Goal: Check status

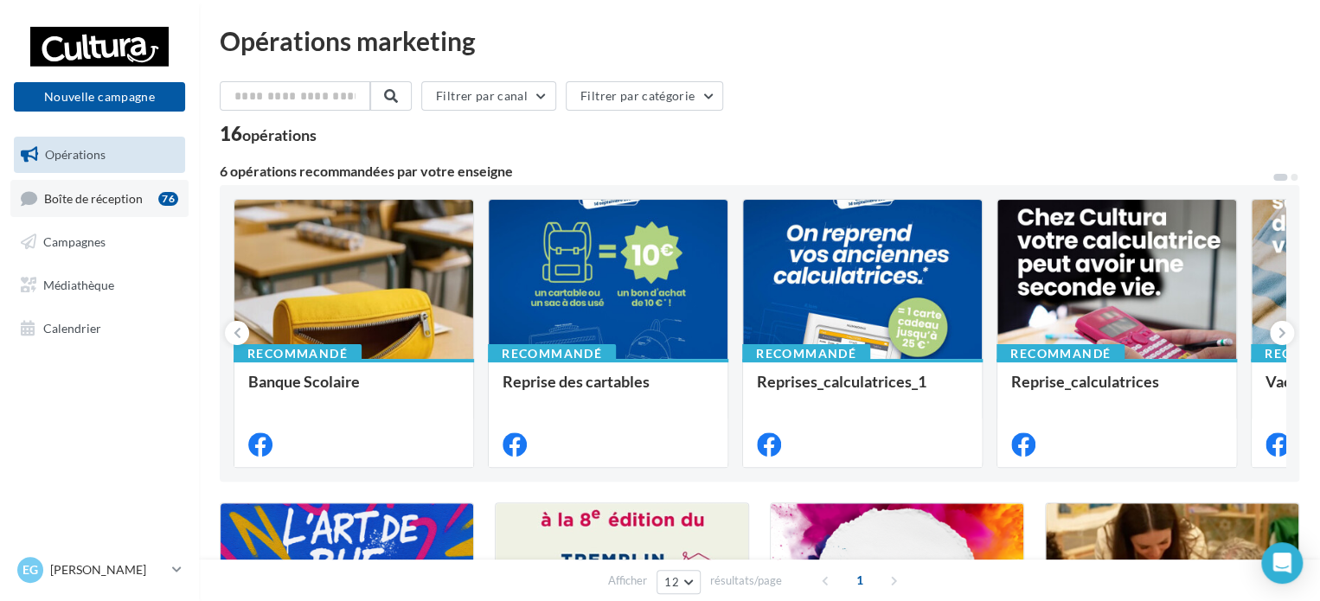
click at [114, 198] on span "Boîte de réception" at bounding box center [93, 197] width 99 height 15
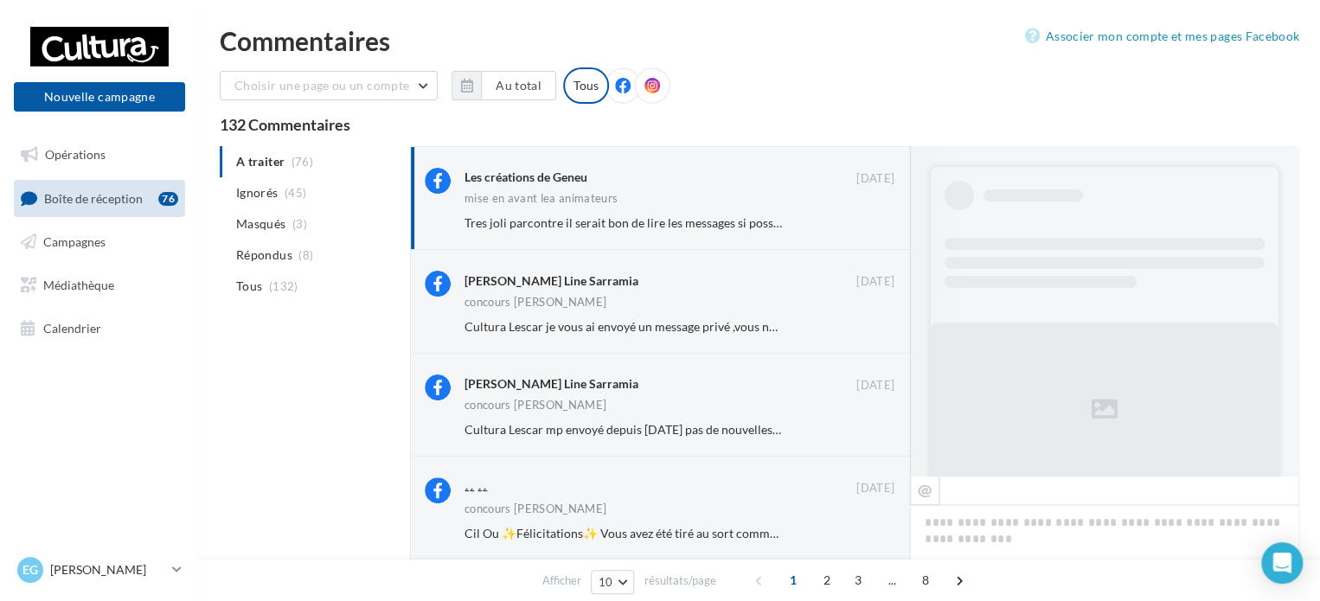
click at [98, 248] on span "Campagnes" at bounding box center [74, 241] width 62 height 15
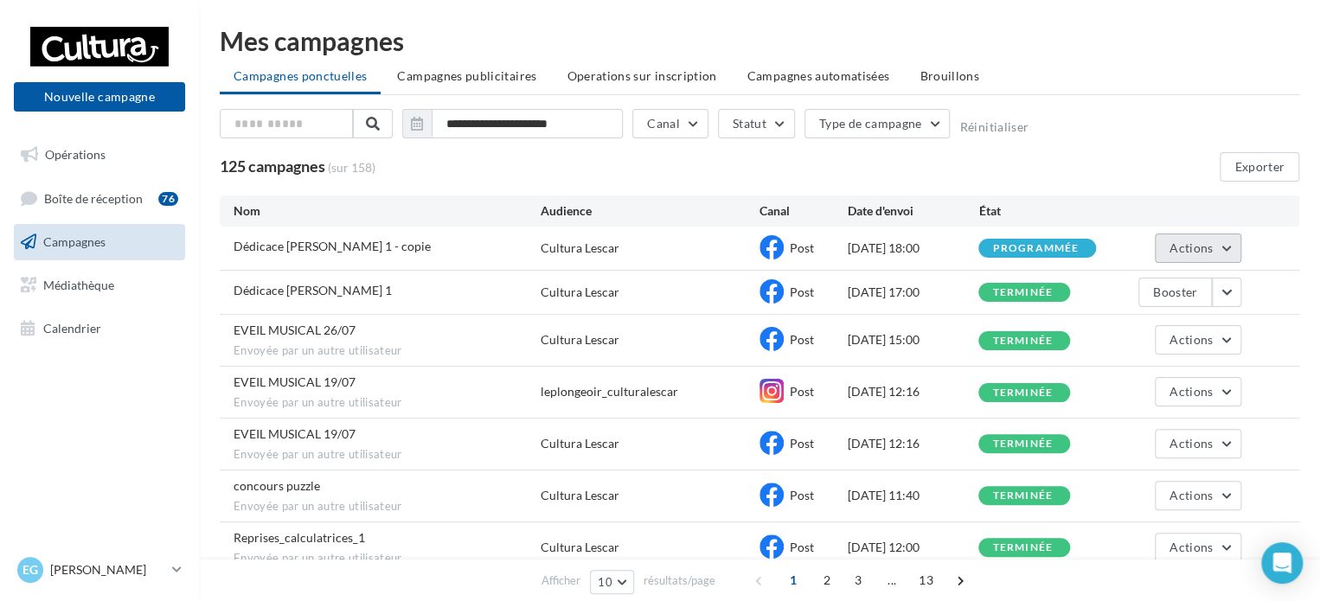
click at [1225, 250] on button "Actions" at bounding box center [1197, 247] width 86 height 29
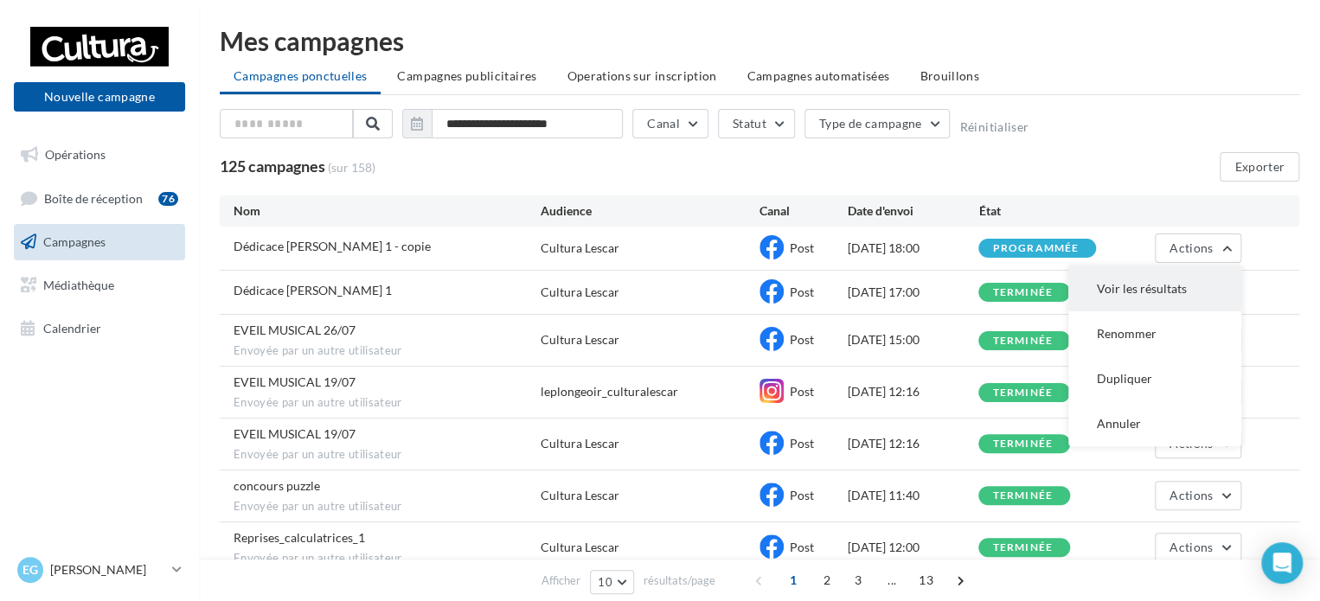
click at [1121, 297] on button "Voir les résultats" at bounding box center [1154, 288] width 173 height 45
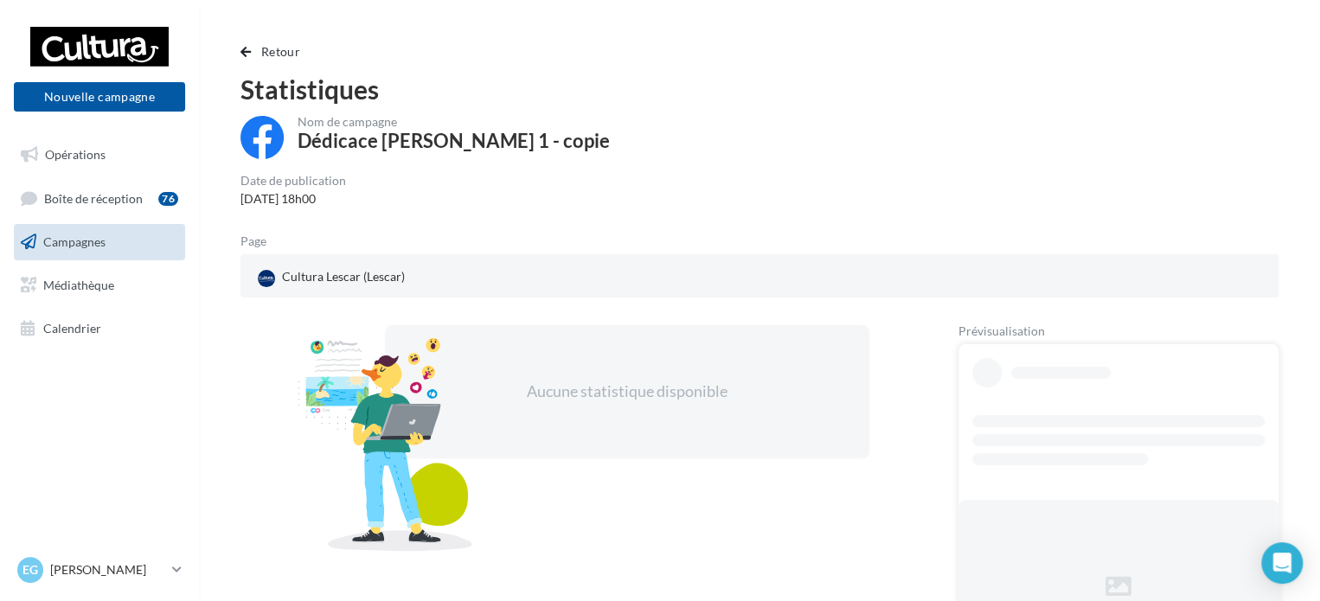
click at [237, 40] on div "Retour Statistiques Nom de campagne Dédicace [PERSON_NAME] 1 - copie Date de pu…" at bounding box center [759, 364] width 1121 height 673
click at [253, 50] on button "Retour" at bounding box center [273, 52] width 67 height 21
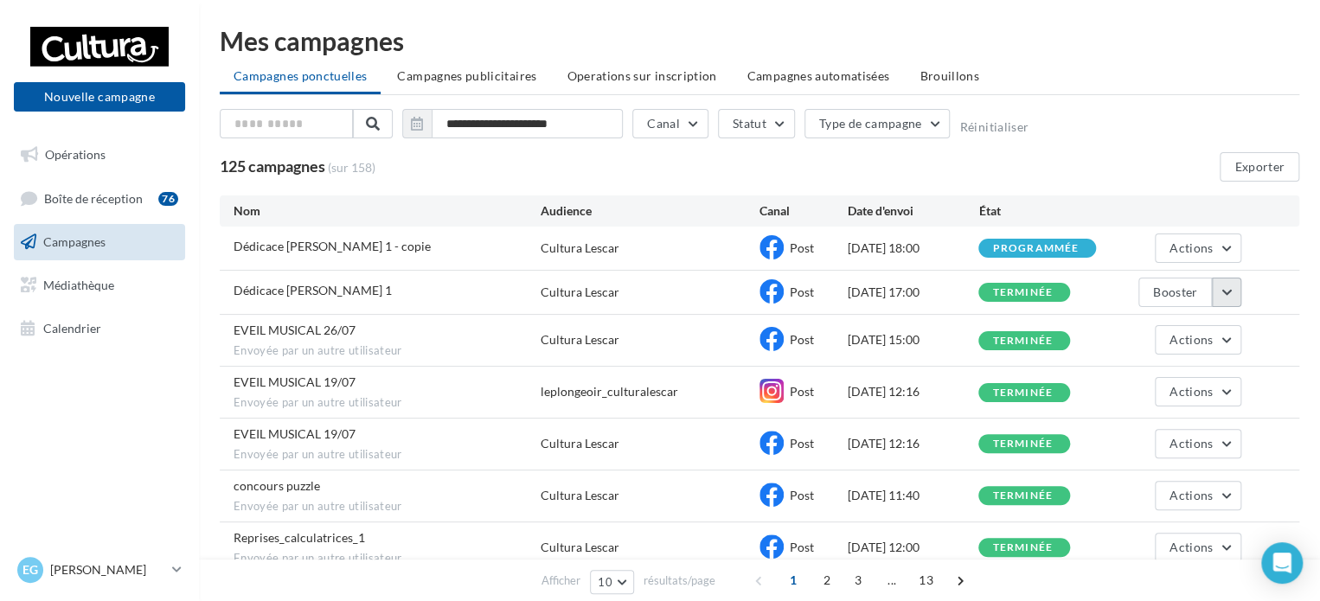
click at [1225, 293] on button "button" at bounding box center [1226, 292] width 29 height 29
click at [1109, 328] on button "Voir les résultats" at bounding box center [1154, 332] width 173 height 45
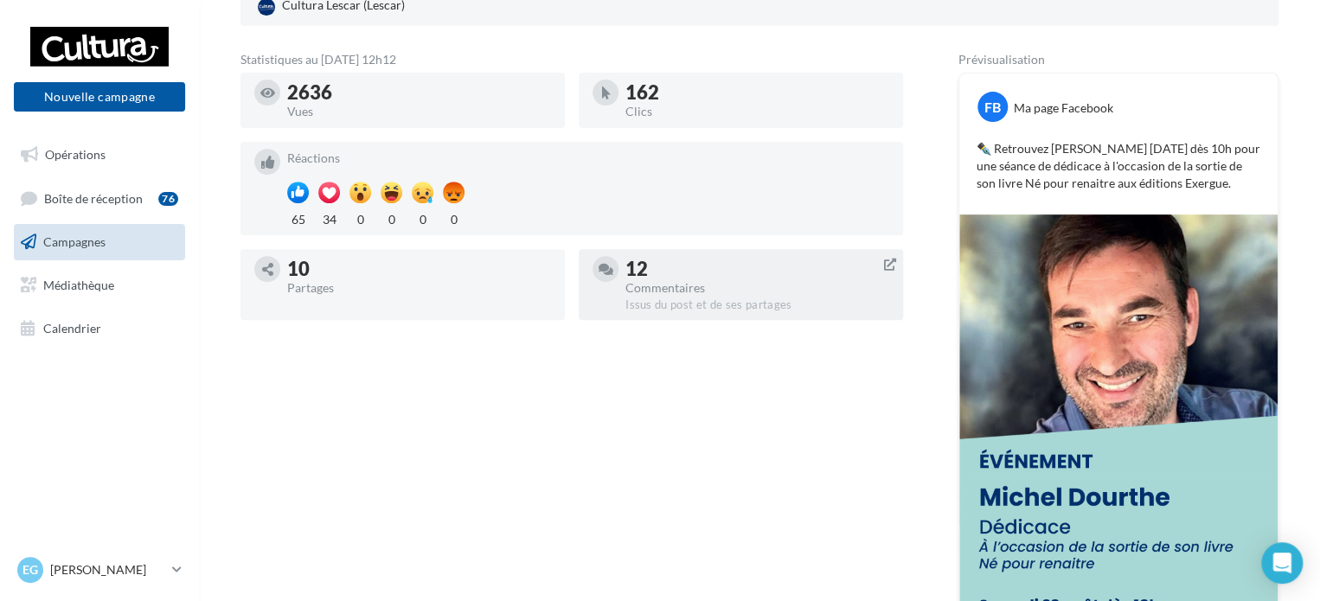
scroll to position [260, 0]
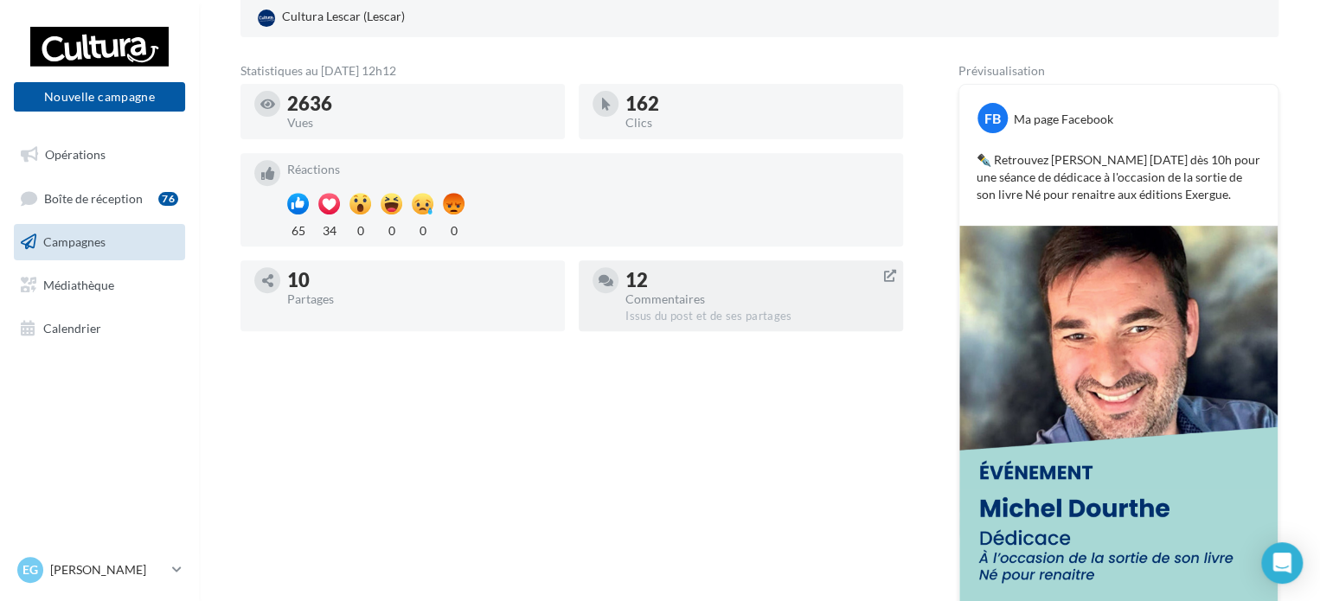
click at [761, 323] on div at bounding box center [741, 324] width 324 height 14
